Goal: Obtain resource: Download file/media

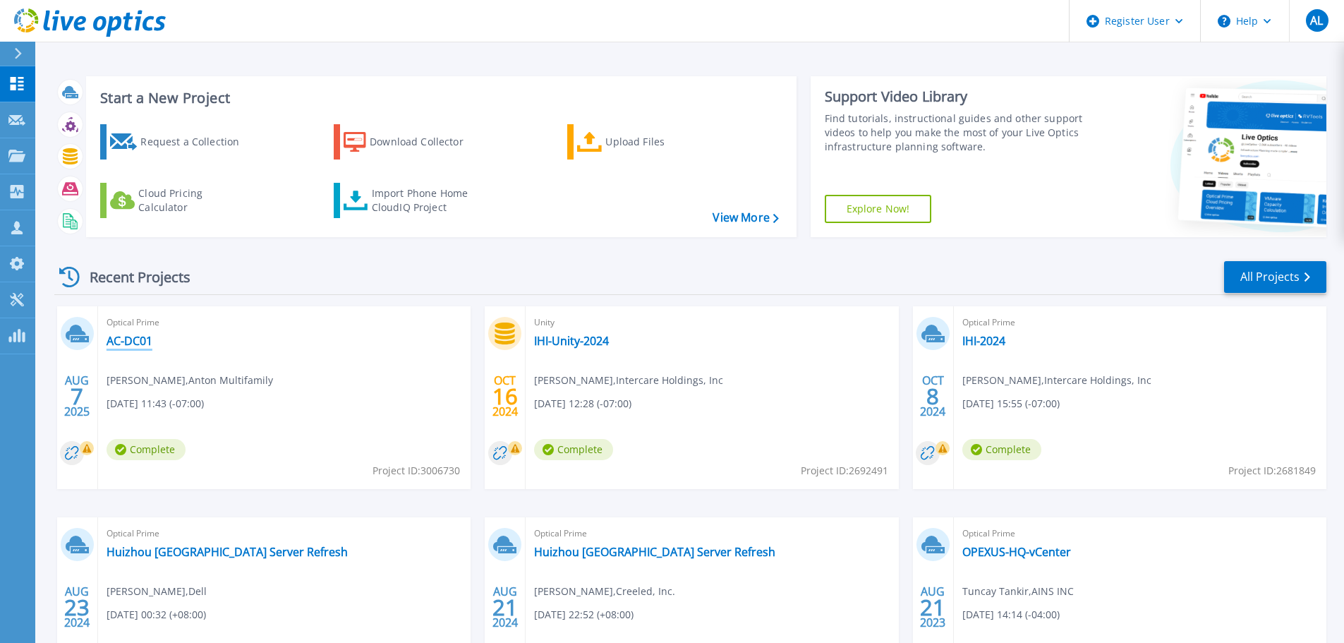
click at [139, 339] on link "AC-DC01" at bounding box center [130, 341] width 46 height 14
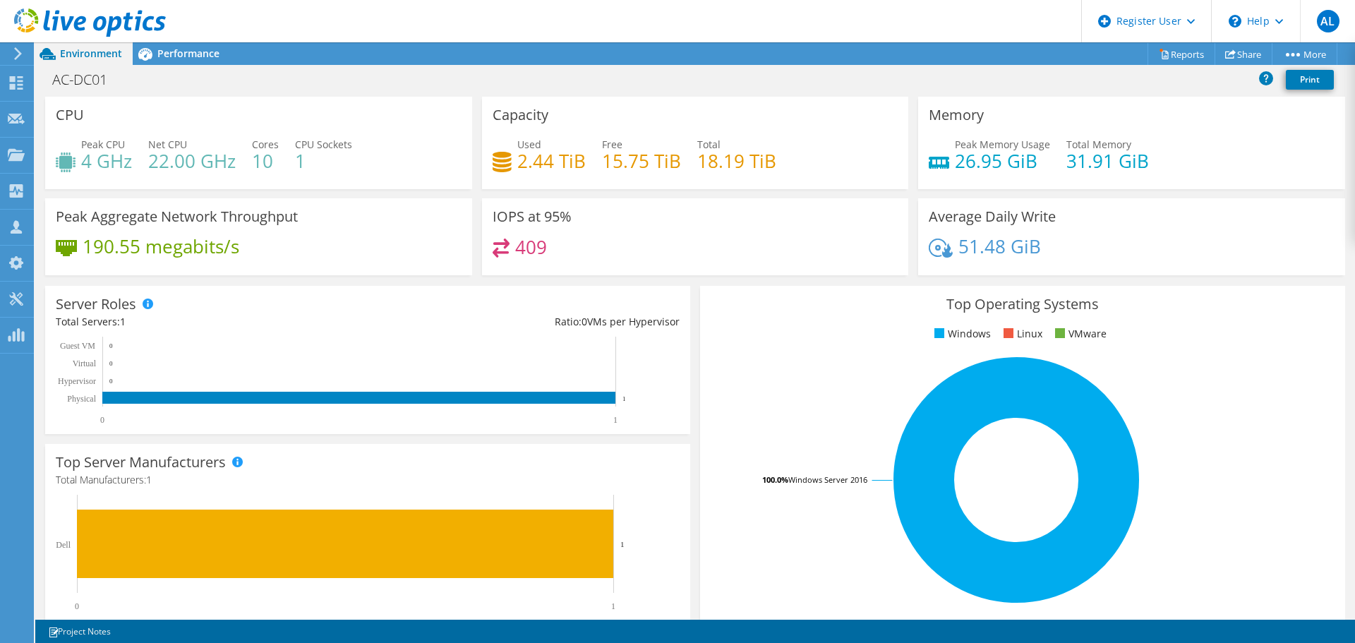
scroll to position [328, 0]
click at [194, 52] on span "Performance" at bounding box center [188, 53] width 62 height 13
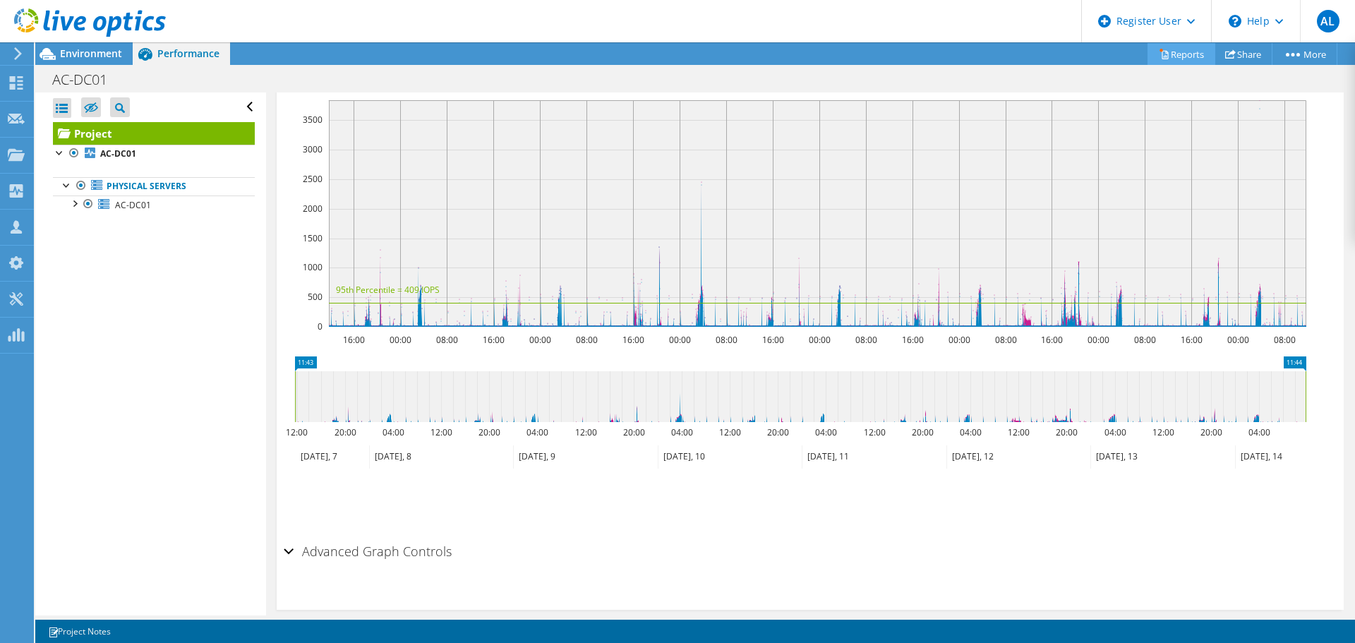
click at [1166, 51] on link "Reports" at bounding box center [1181, 54] width 68 height 22
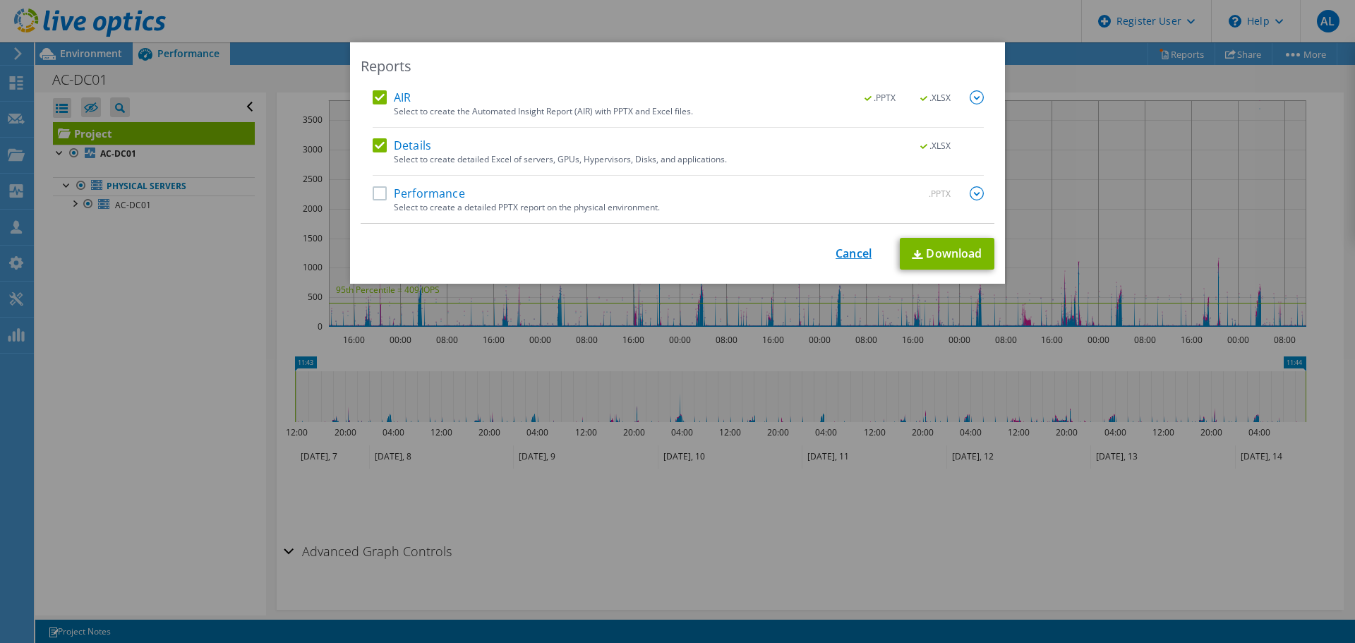
click at [837, 258] on link "Cancel" at bounding box center [853, 253] width 36 height 13
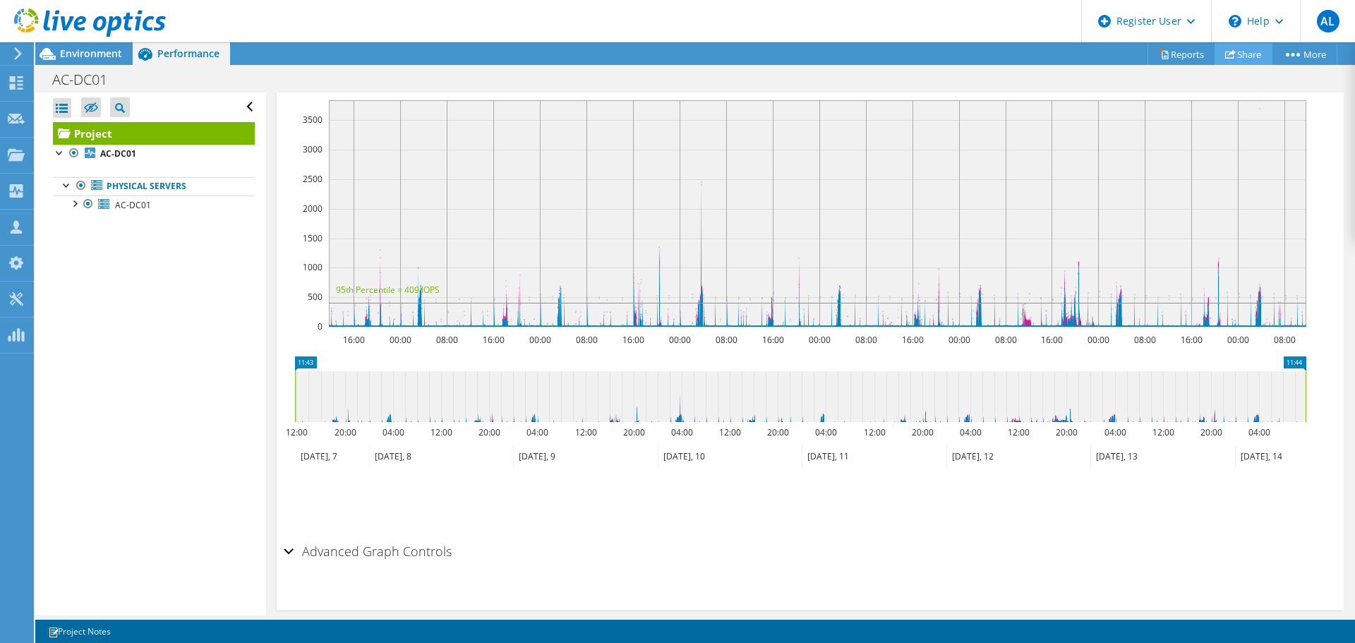
click at [1253, 52] on link "Share" at bounding box center [1243, 54] width 58 height 22
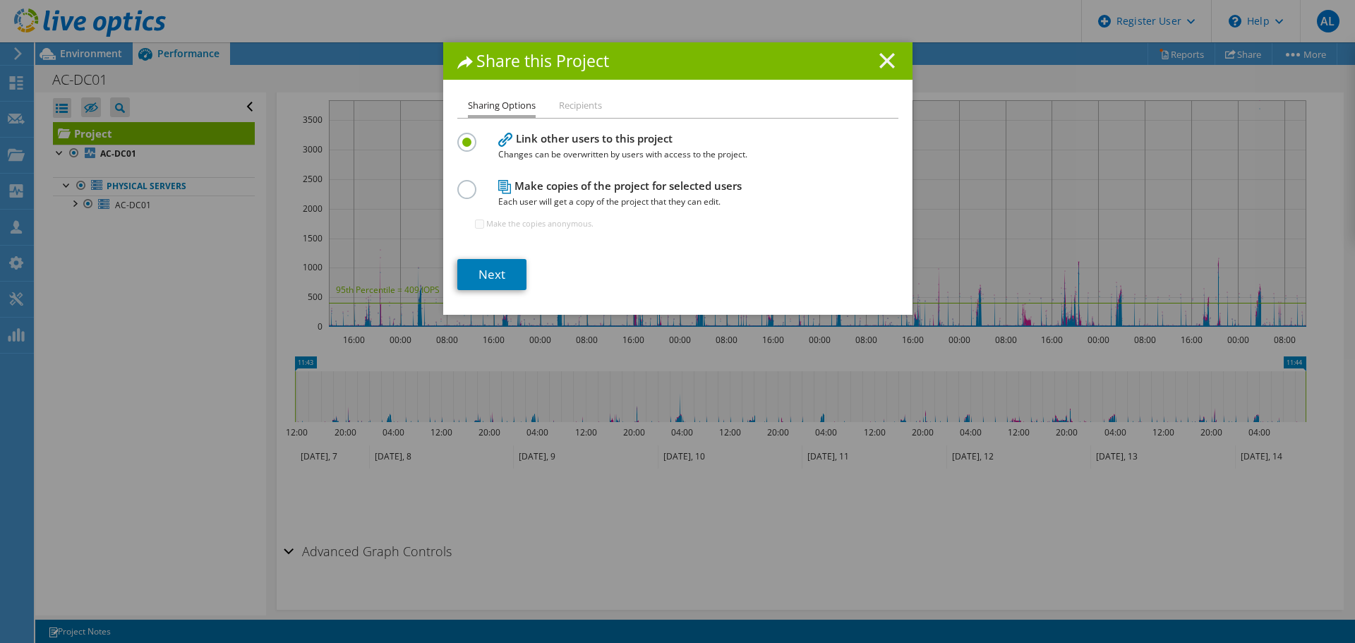
click at [879, 64] on icon at bounding box center [887, 61] width 16 height 16
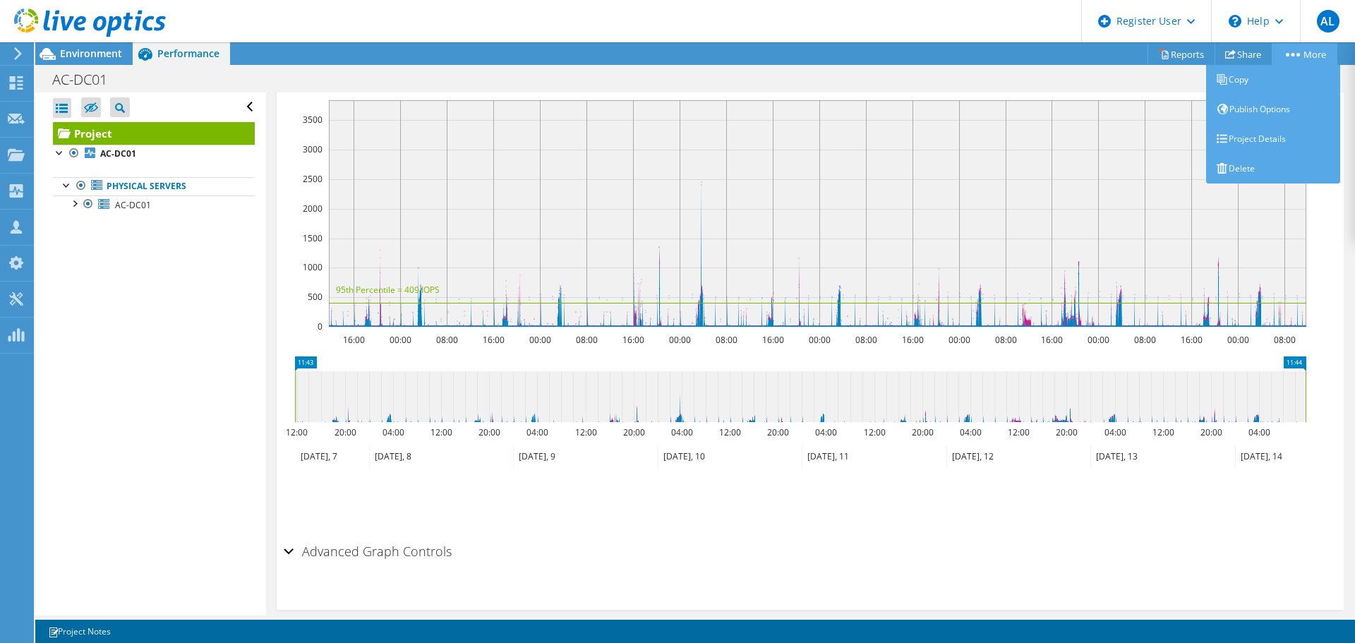
click at [1315, 56] on link "More" at bounding box center [1305, 54] width 66 height 22
click at [1256, 132] on link "Project Details" at bounding box center [1273, 139] width 134 height 30
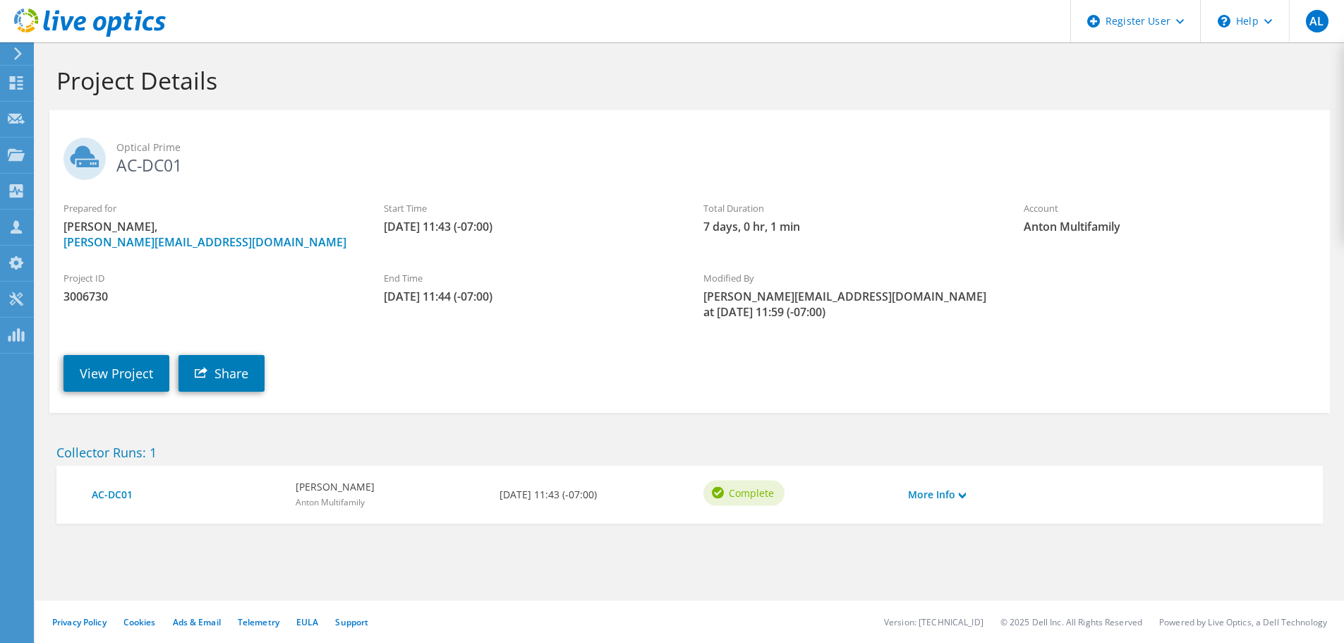
click at [950, 490] on div "More Info" at bounding box center [952, 495] width 102 height 30
click at [949, 487] on div "More Info" at bounding box center [952, 495] width 102 height 30
click at [949, 487] on link "More Info" at bounding box center [937, 495] width 58 height 16
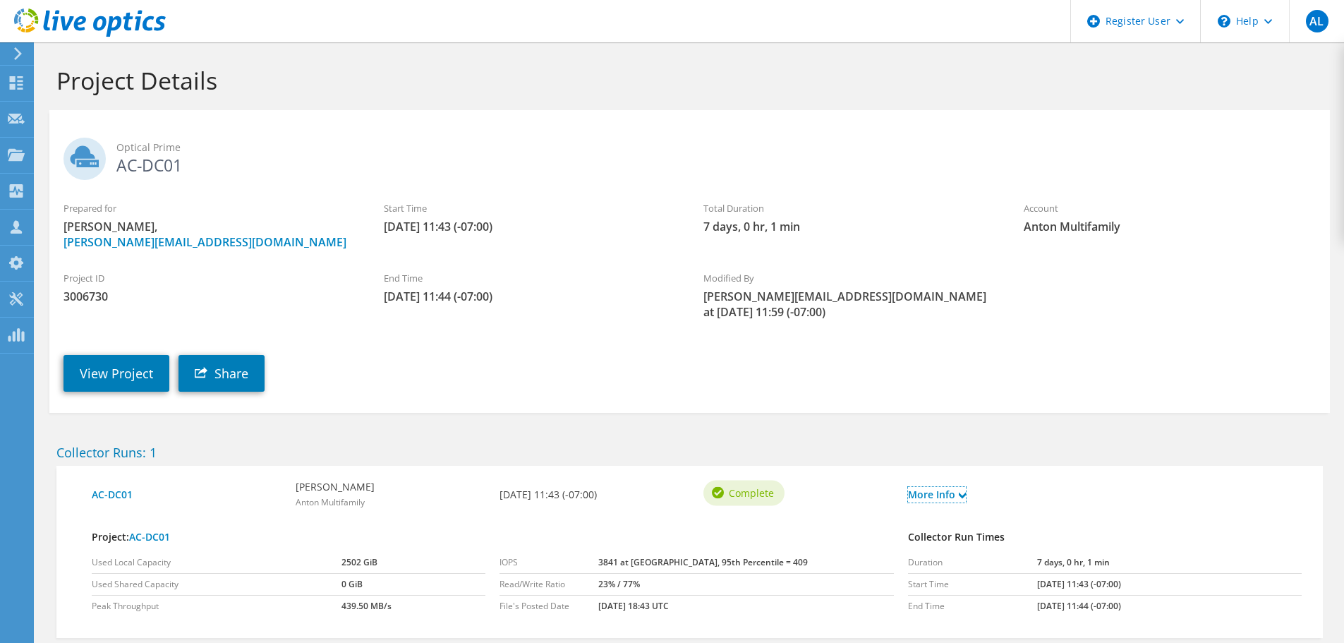
scroll to position [64, 0]
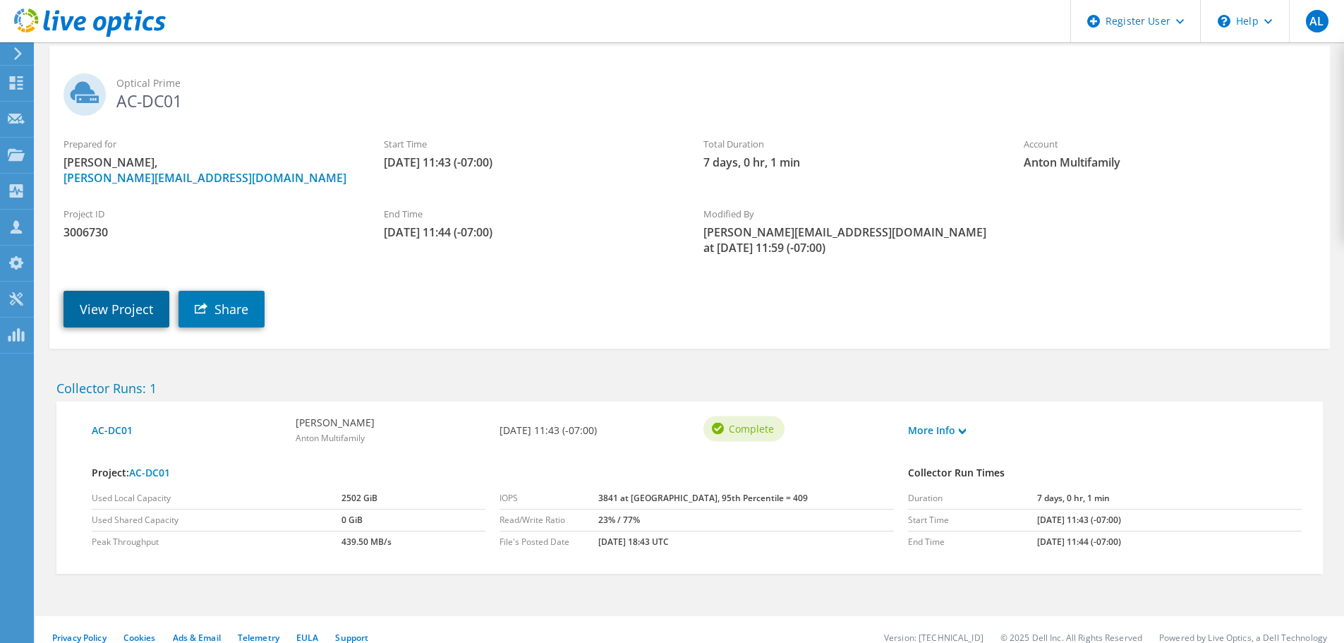
click at [116, 291] on link "View Project" at bounding box center [117, 309] width 106 height 37
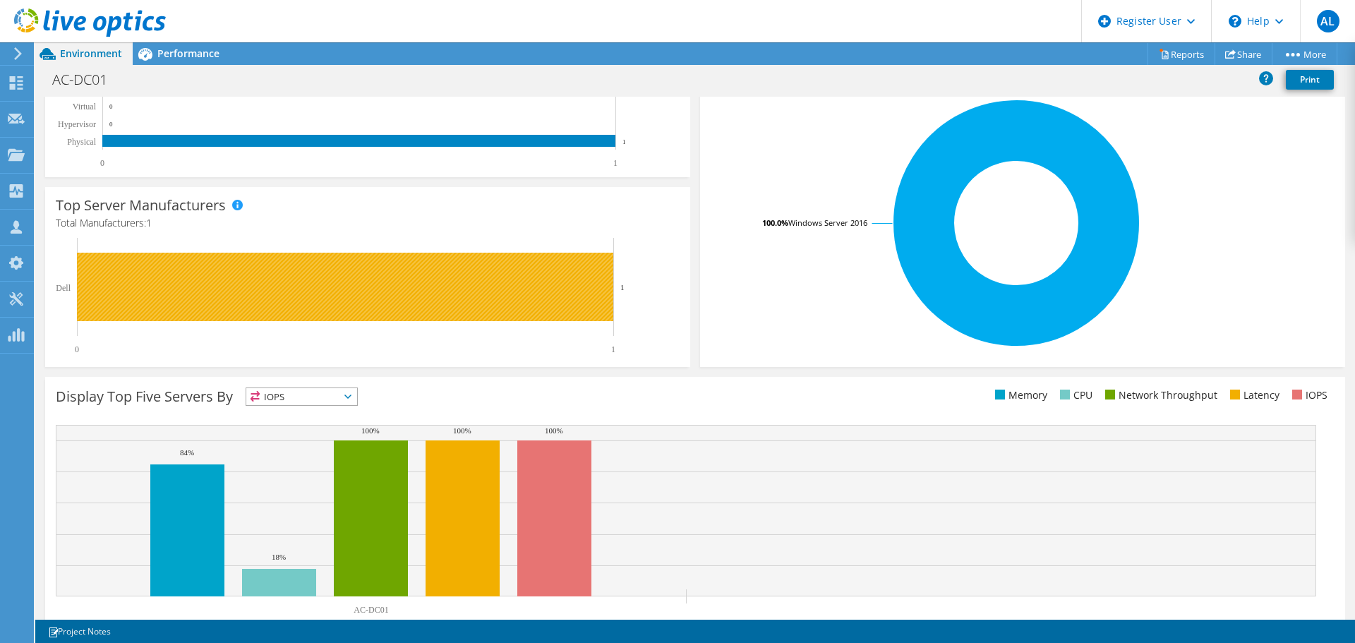
scroll to position [25, 0]
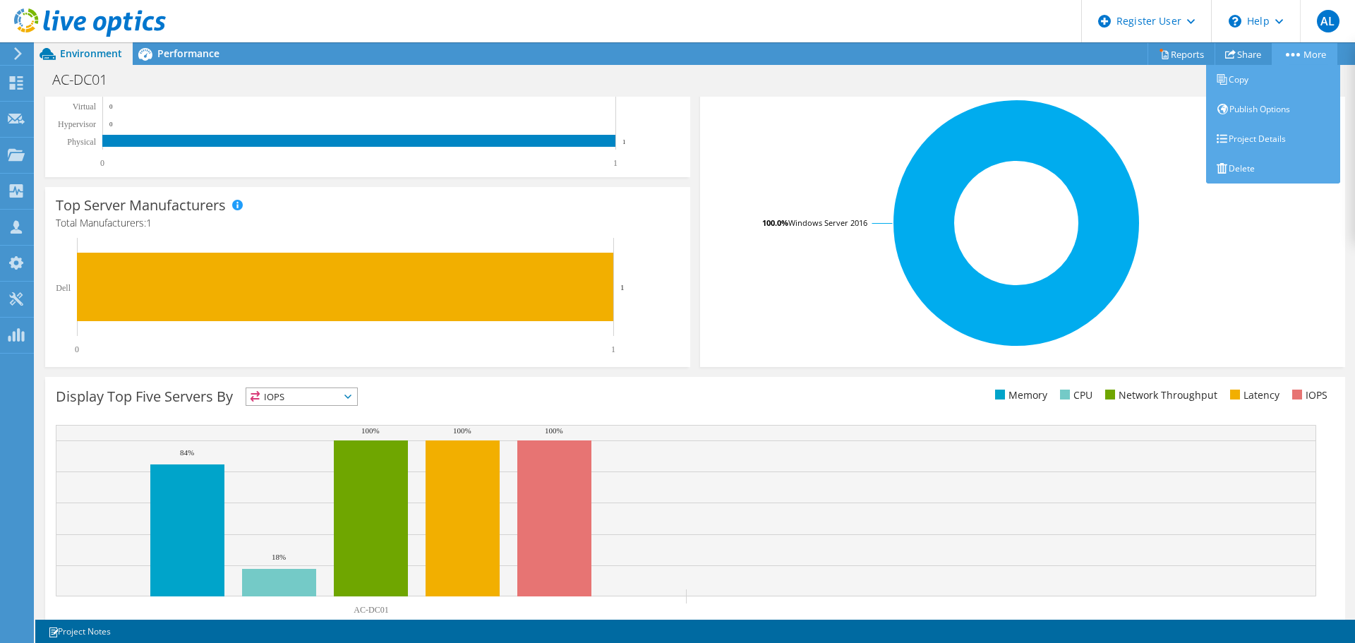
click at [1331, 55] on link "More" at bounding box center [1305, 54] width 66 height 22
click at [1259, 107] on link "Publish Options" at bounding box center [1273, 110] width 134 height 30
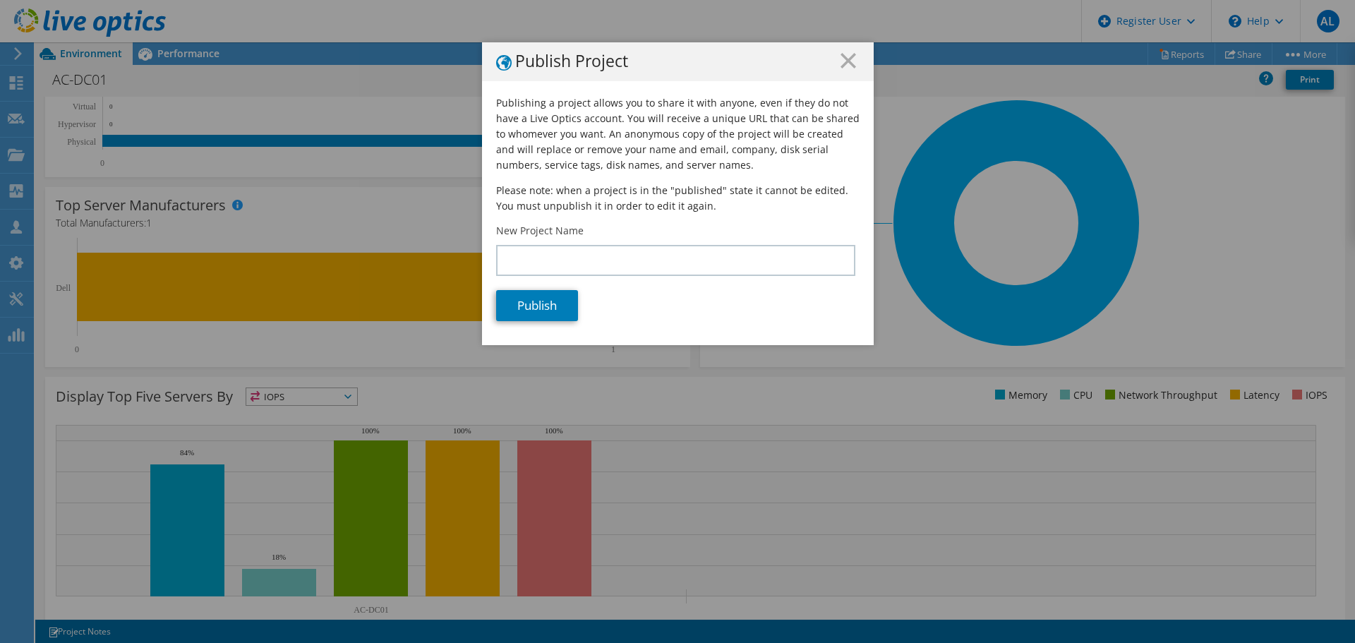
click at [834, 63] on h1 "Publish Project" at bounding box center [677, 62] width 363 height 18
click at [840, 63] on icon at bounding box center [848, 61] width 16 height 16
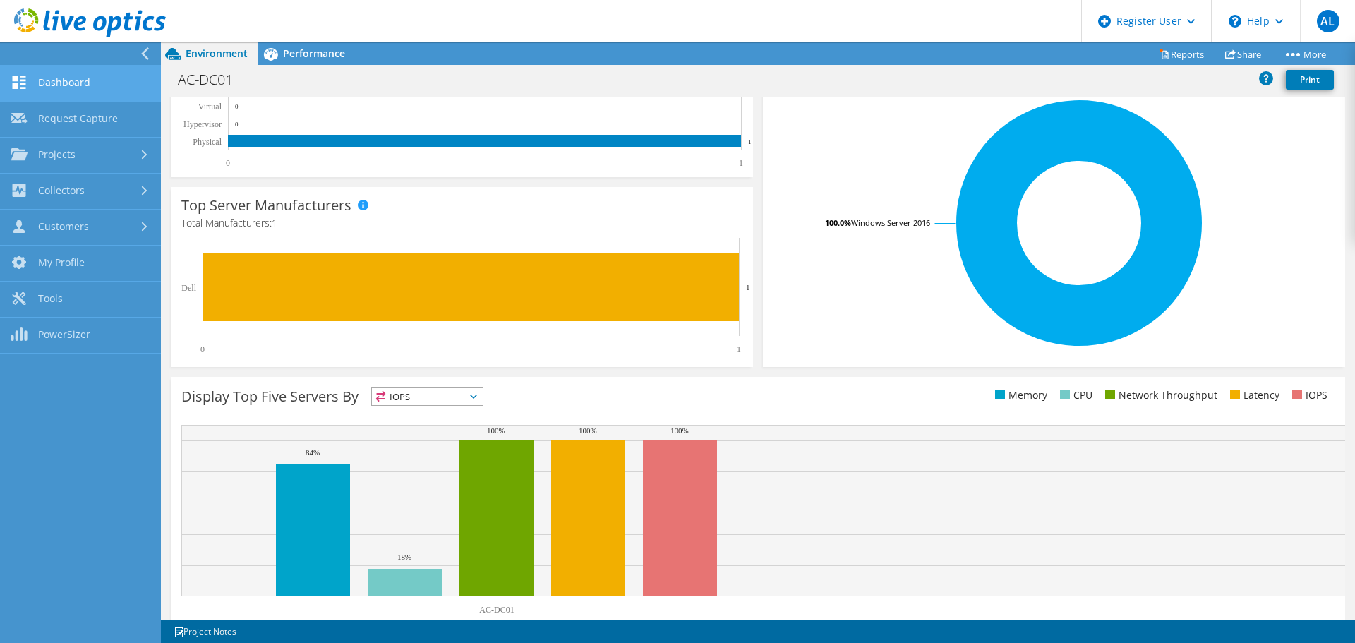
click at [60, 91] on link "Dashboard" at bounding box center [80, 84] width 161 height 36
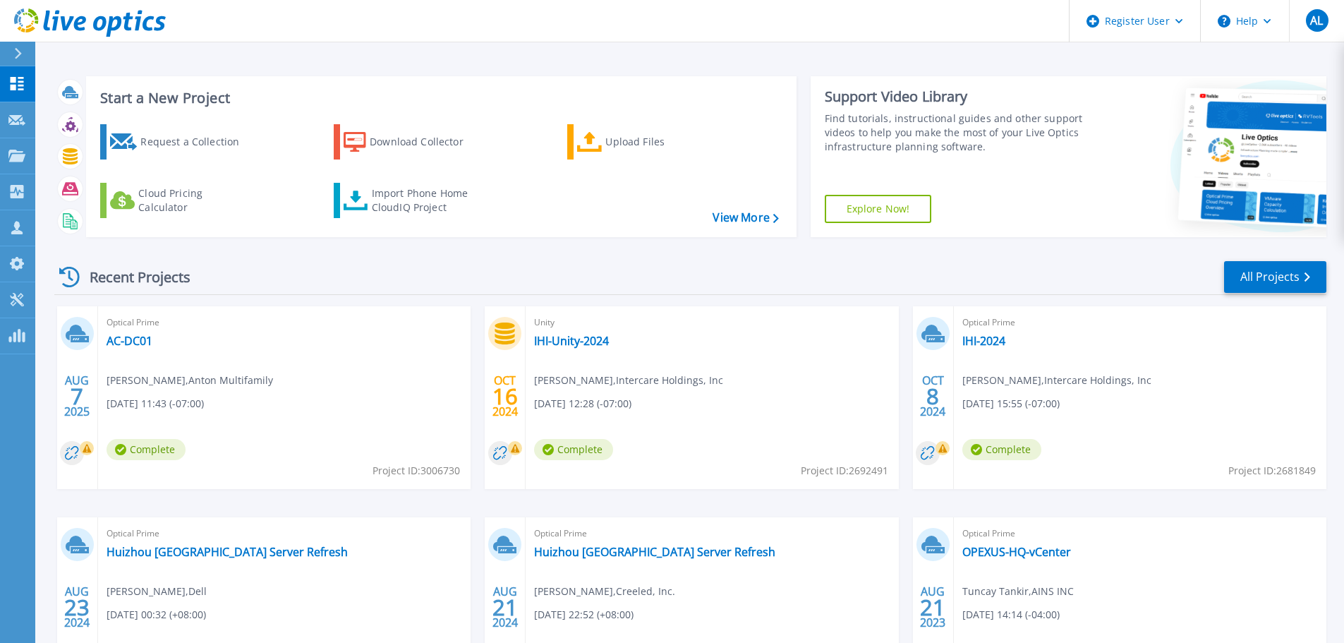
click at [86, 444] on rect at bounding box center [87, 448] width 14 height 14
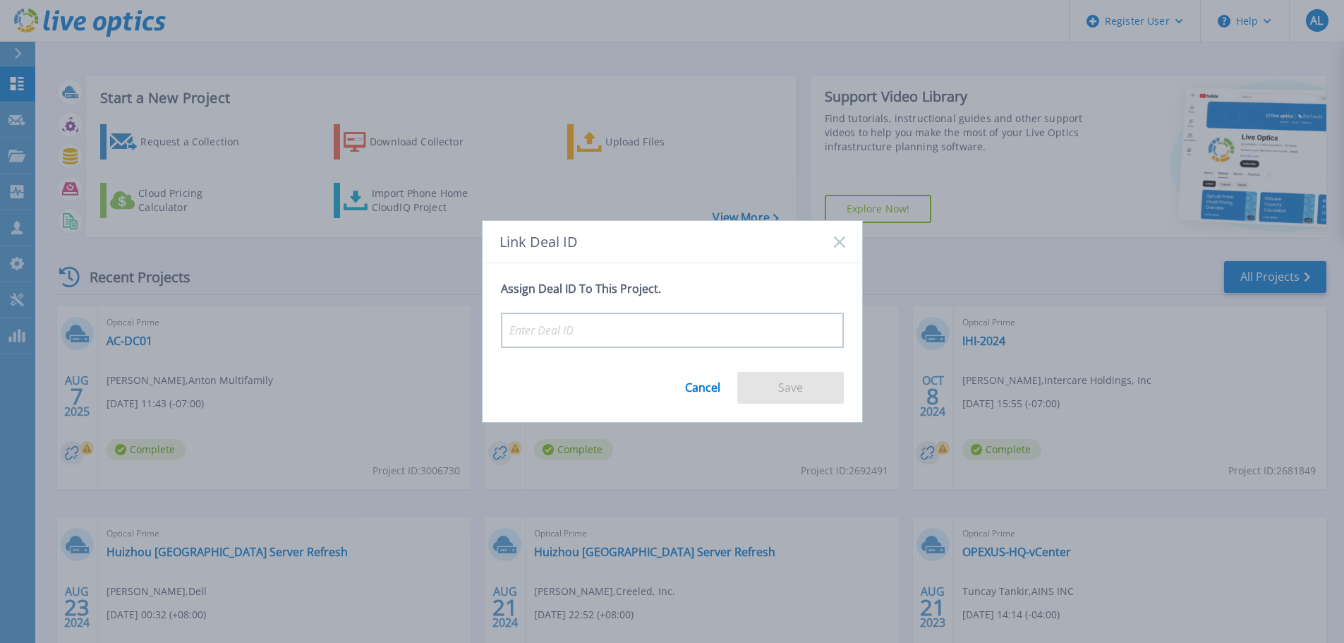
click at [847, 230] on div "Link Deal ID" at bounding box center [673, 242] width 380 height 42
click at [843, 231] on div "Link Deal ID" at bounding box center [673, 242] width 380 height 42
click at [843, 235] on div "Link Deal ID" at bounding box center [673, 242] width 380 height 42
click at [843, 236] on icon at bounding box center [839, 241] width 11 height 11
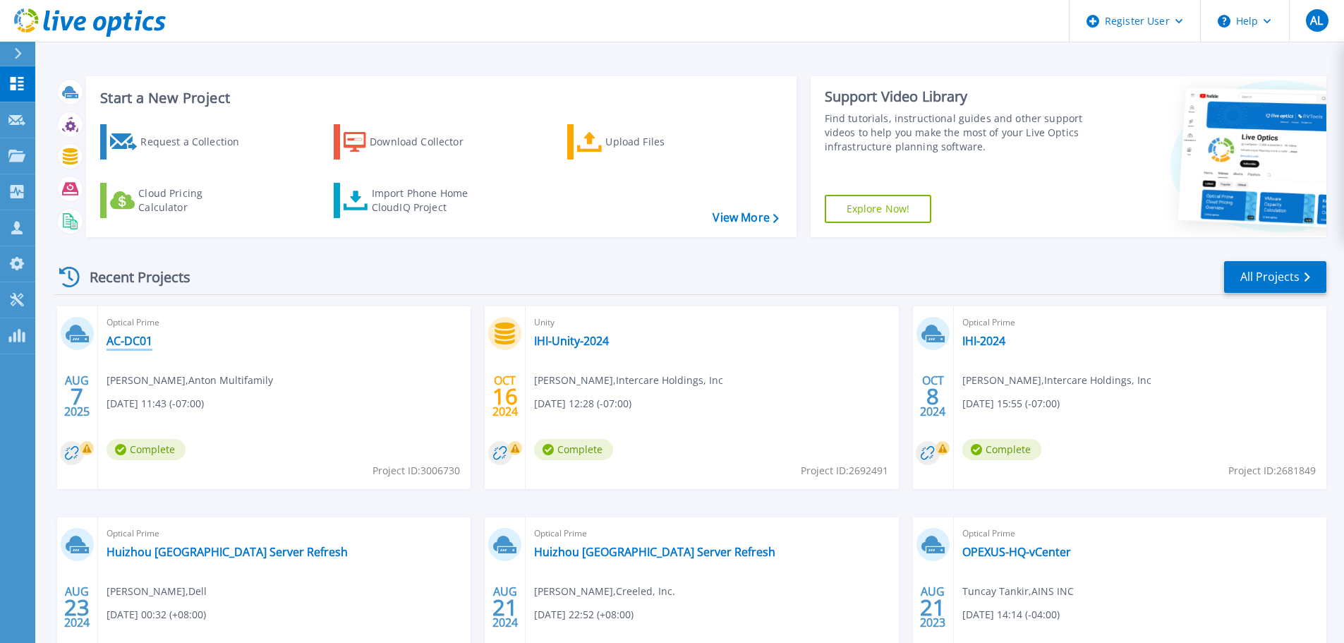
click at [140, 337] on link "AC-DC01" at bounding box center [130, 341] width 46 height 14
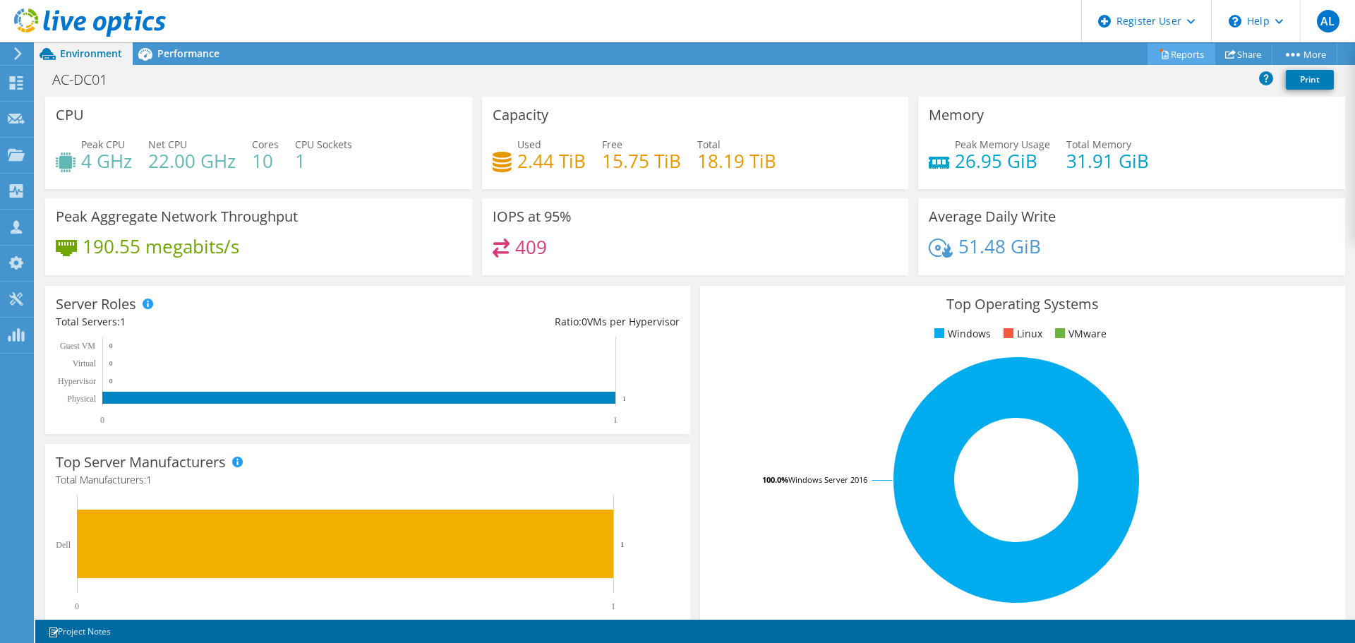
click at [1207, 60] on link "Reports" at bounding box center [1181, 54] width 68 height 22
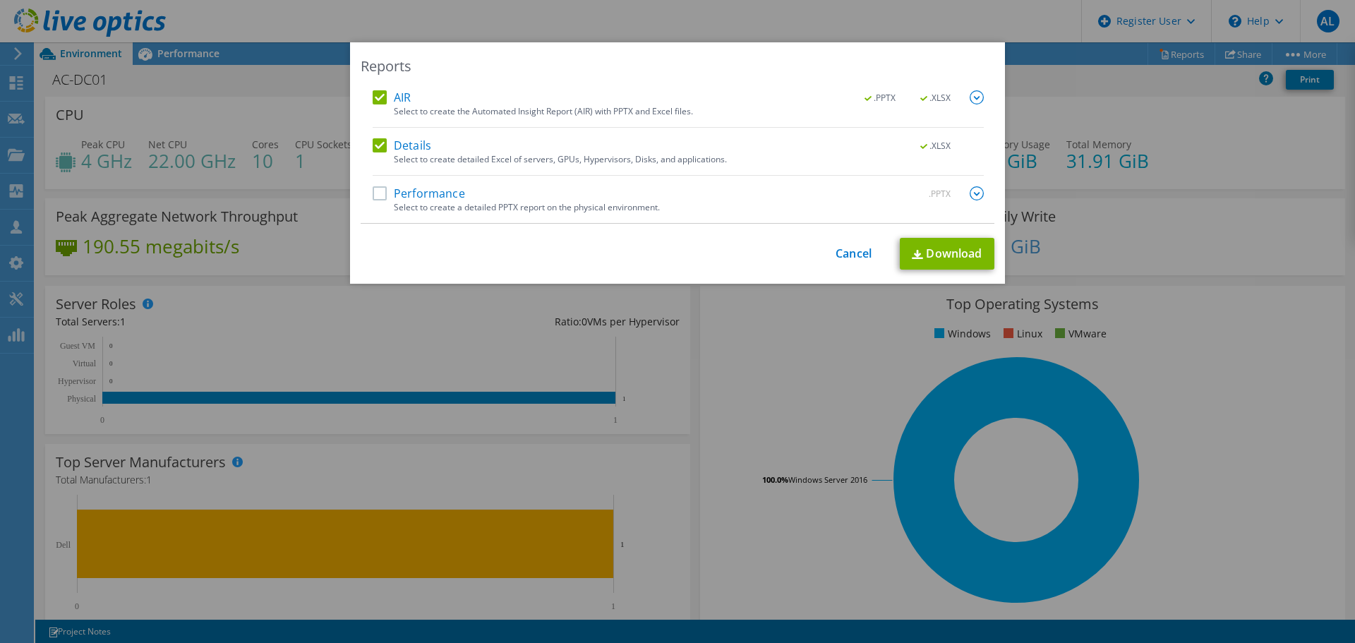
click at [382, 191] on label "Performance" at bounding box center [419, 193] width 92 height 14
click at [0, 0] on input "Performance" at bounding box center [0, 0] width 0 height 0
click at [956, 253] on link "Download" at bounding box center [947, 254] width 95 height 32
click at [841, 252] on link "Cancel" at bounding box center [853, 253] width 36 height 13
